Goal: Participate in discussion: Engage in conversation with other users on a specific topic

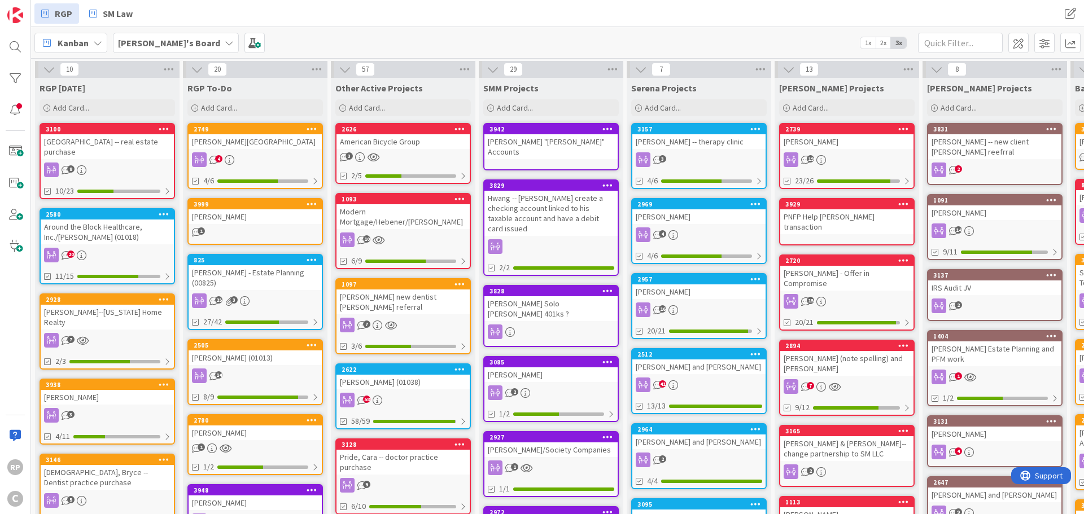
click at [351, 146] on div "American Bicycle Group" at bounding box center [403, 141] width 133 height 15
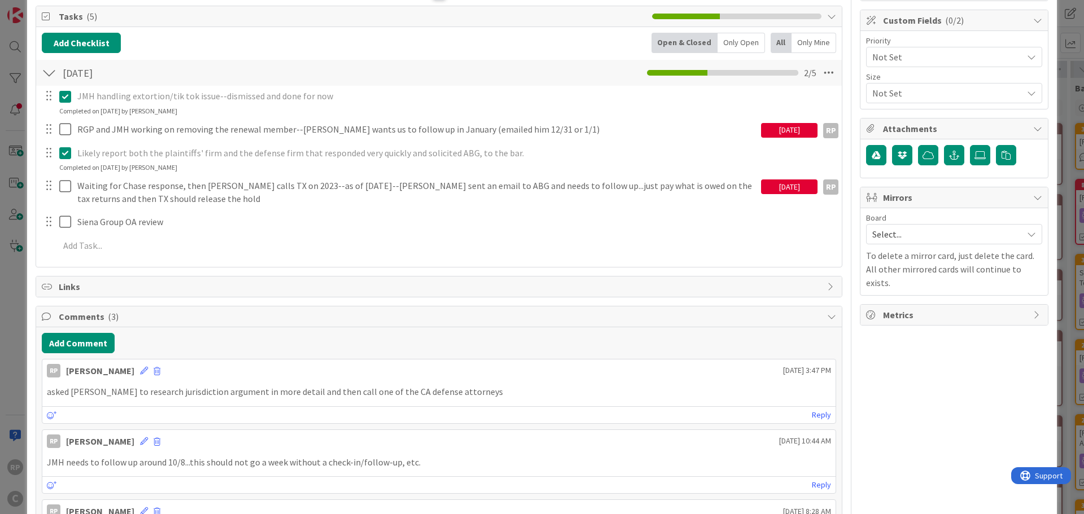
scroll to position [169, 0]
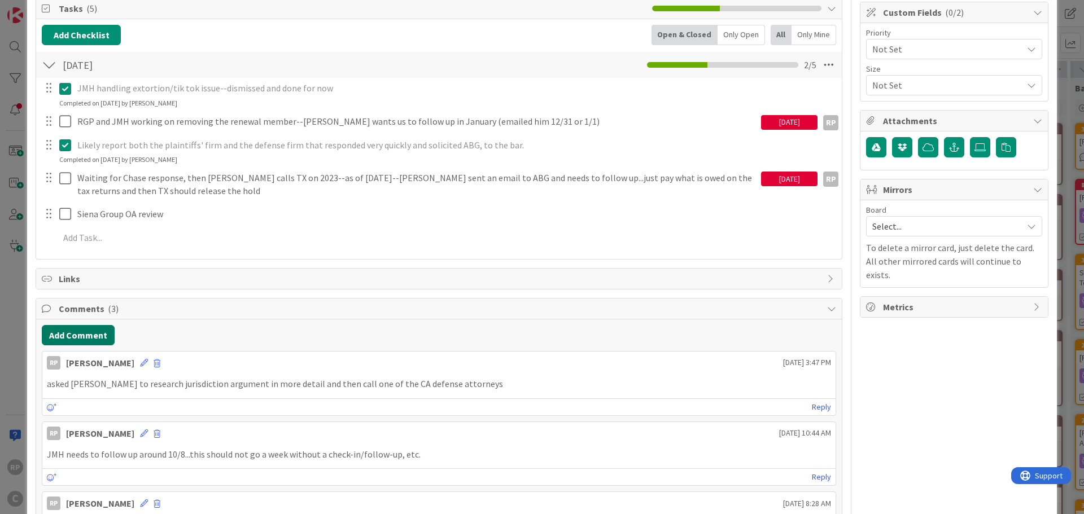
click at [91, 333] on button "Add Comment" at bounding box center [78, 335] width 73 height 20
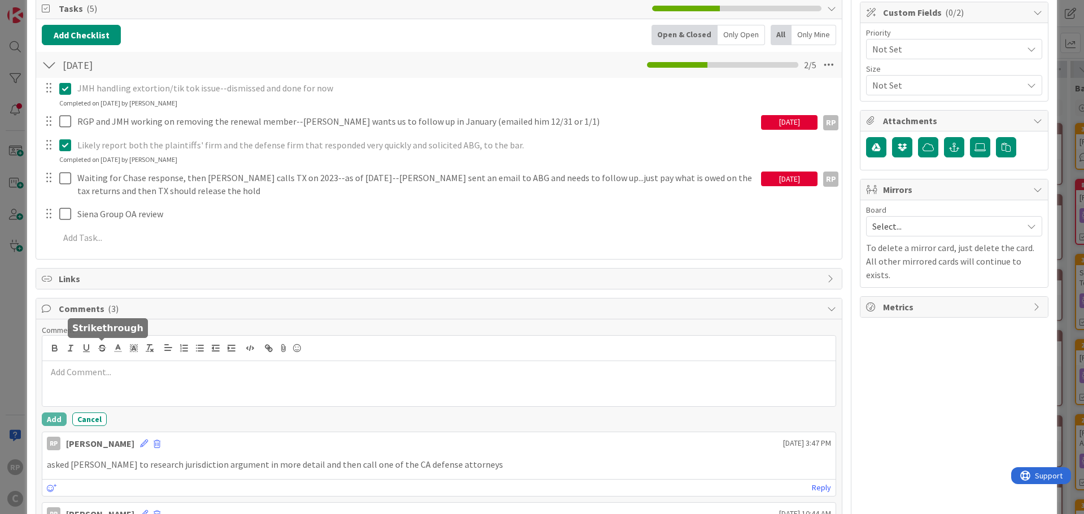
click at [103, 366] on p at bounding box center [439, 372] width 784 height 13
click at [115, 374] on p "revised version of OA amendment sent for client review" at bounding box center [439, 372] width 784 height 13
click at [56, 419] on button "Add" at bounding box center [54, 420] width 25 height 14
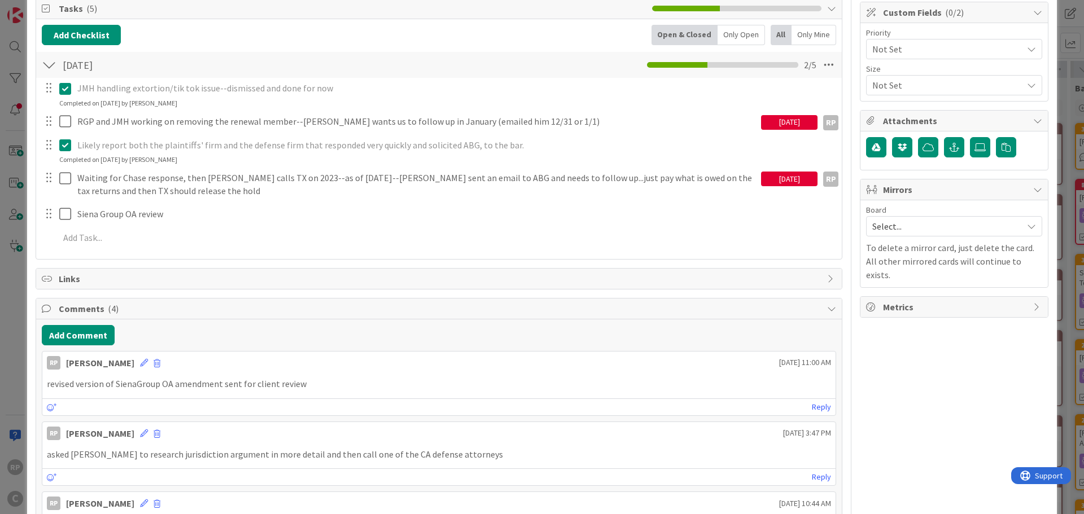
scroll to position [0, 0]
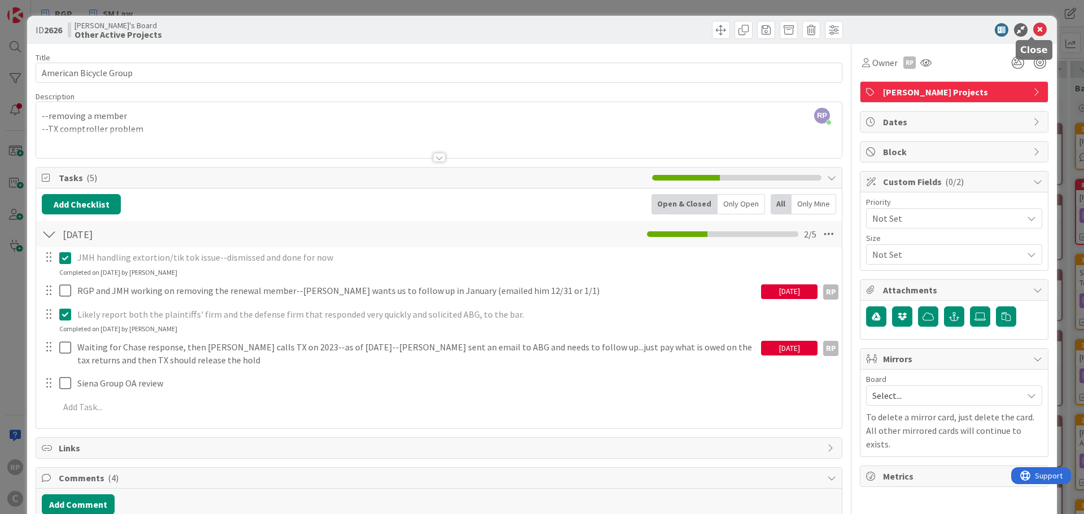
click at [1036, 25] on icon at bounding box center [1040, 30] width 14 height 14
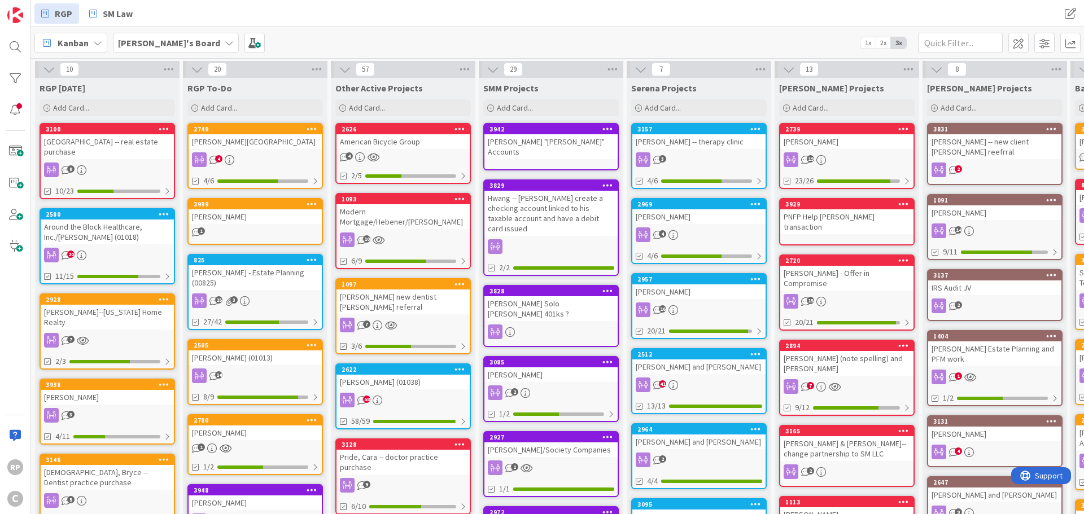
click at [427, 138] on div "American Bicycle Group" at bounding box center [403, 141] width 133 height 15
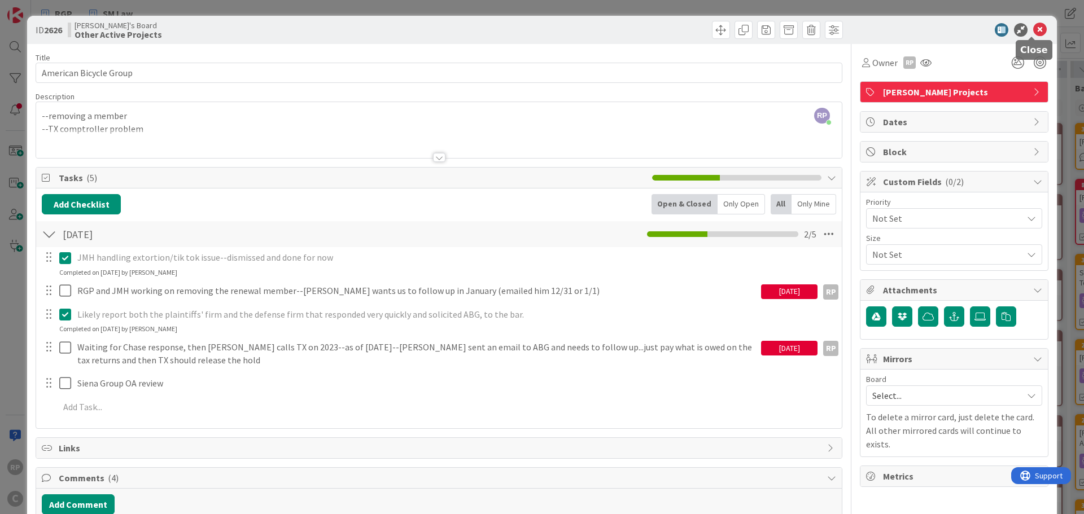
click at [1033, 30] on icon at bounding box center [1040, 30] width 14 height 14
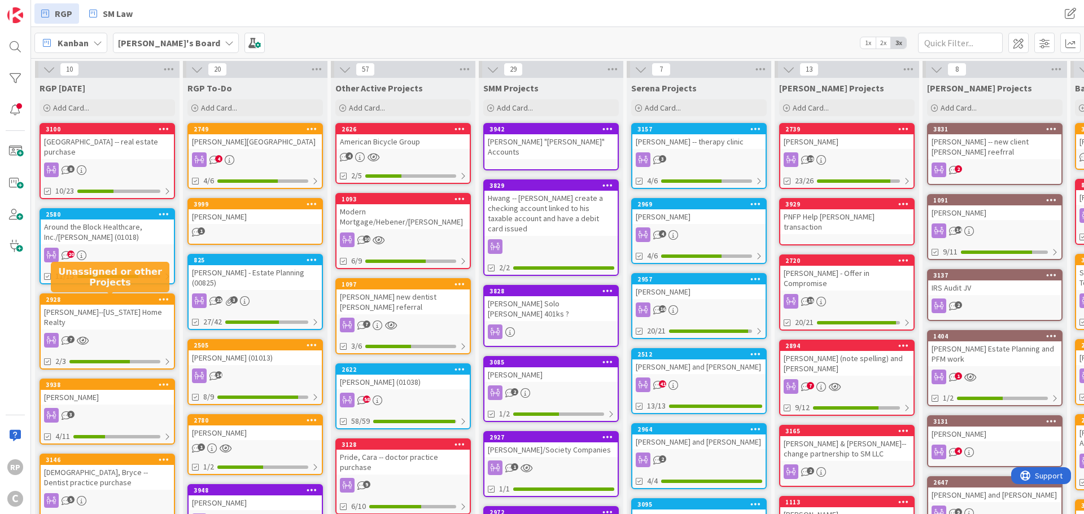
click at [81, 298] on div "2928" at bounding box center [110, 300] width 128 height 8
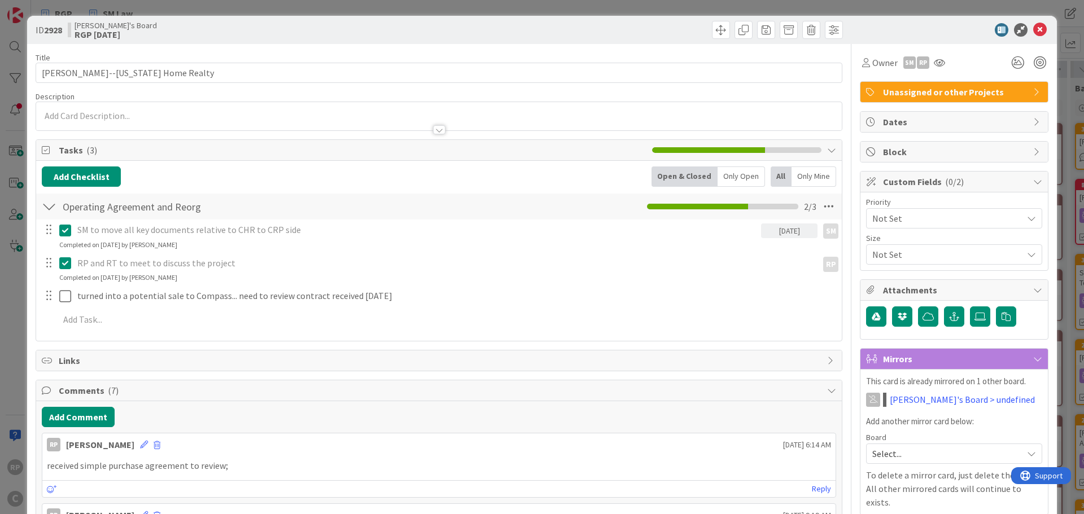
scroll to position [226, 0]
